Goal: Information Seeking & Learning: Find specific page/section

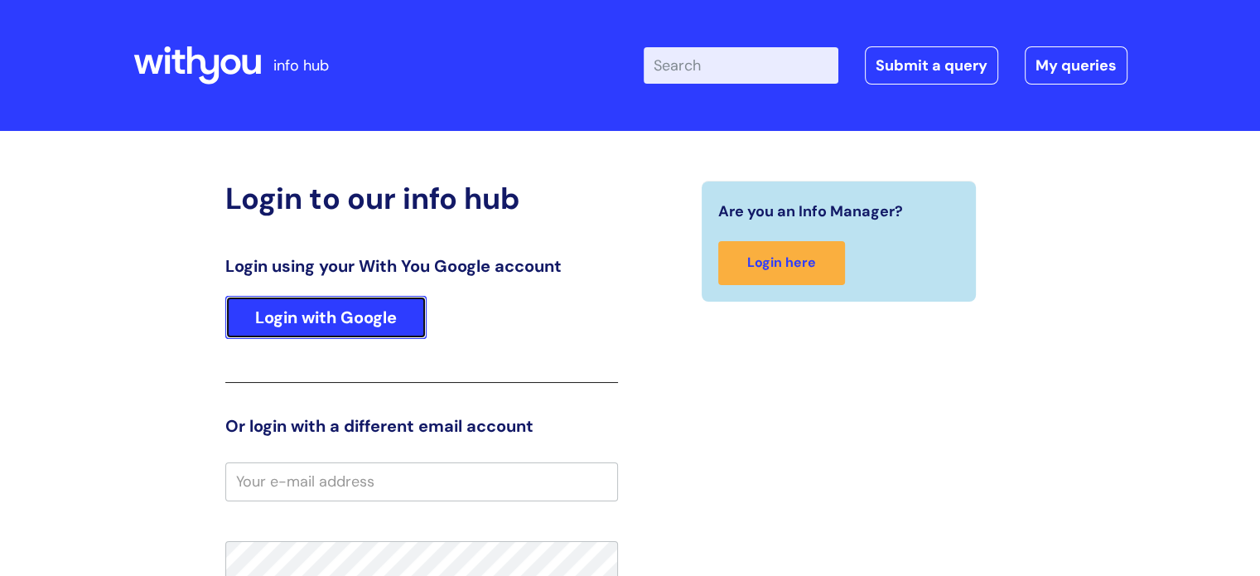
click at [336, 327] on link "Login with Google" at bounding box center [325, 317] width 201 height 43
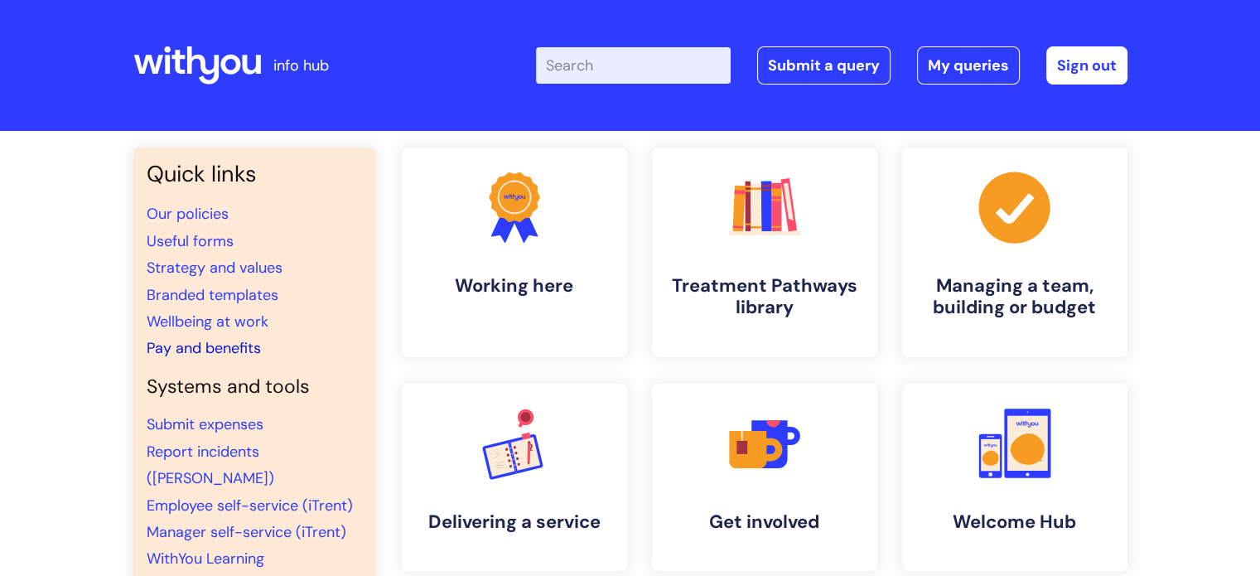
click at [226, 349] on link "Pay and benefits" at bounding box center [204, 348] width 114 height 20
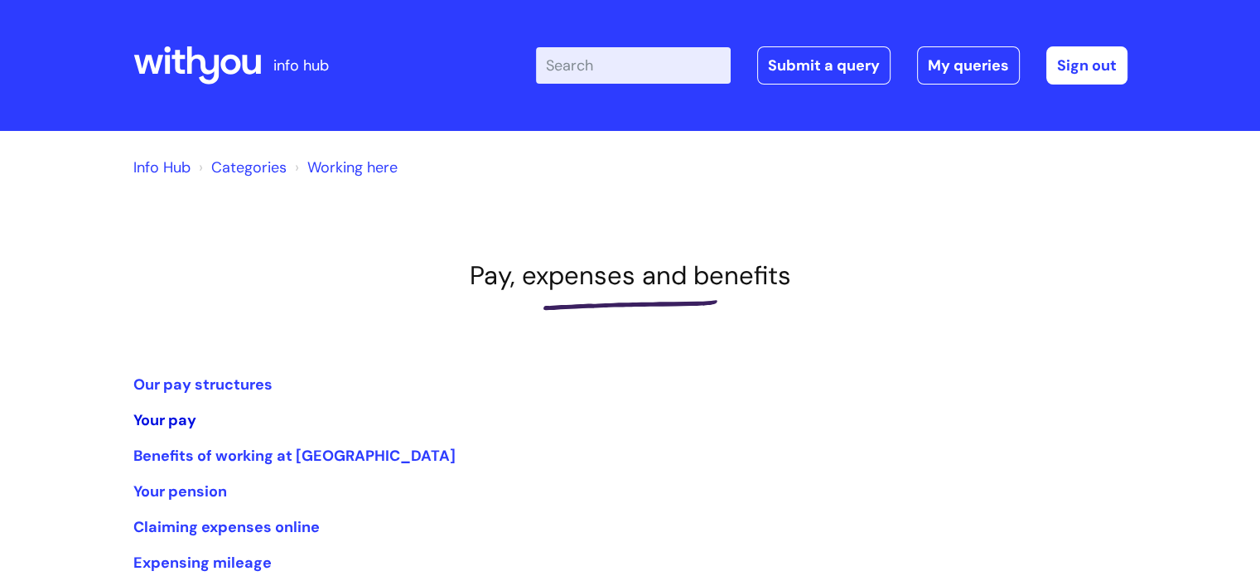
click at [186, 423] on link "Your pay" at bounding box center [164, 420] width 63 height 20
